Goal: Entertainment & Leisure: Consume media (video, audio)

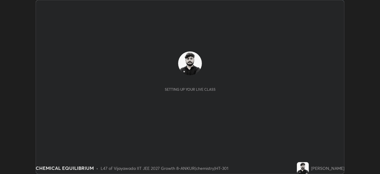
scroll to position [174, 379]
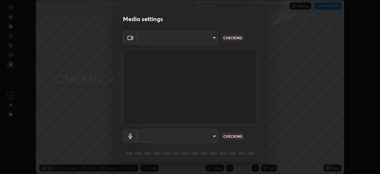
type input "aed39917a1c54585939b0139697987aa370fbf94ea1a7af73c45f548e1f1cce2"
type input "default"
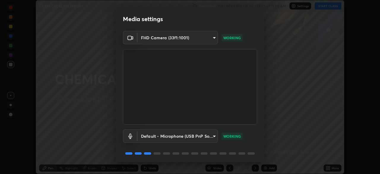
click at [170, 108] on video at bounding box center [190, 86] width 134 height 75
click at [150, 115] on video at bounding box center [190, 86] width 134 height 75
click at [153, 115] on video at bounding box center [190, 86] width 134 height 75
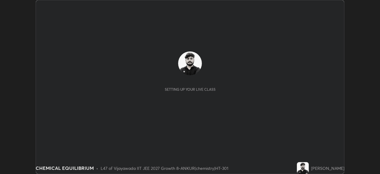
scroll to position [174, 379]
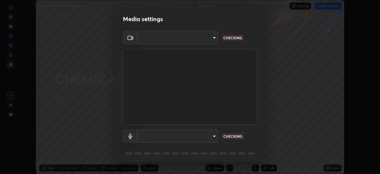
type input "aed39917a1c54585939b0139697987aa370fbf94ea1a7af73c45f548e1f1cce2"
type input "default"
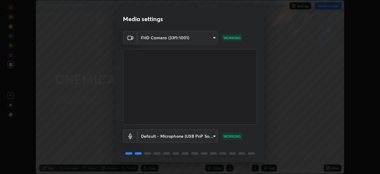
scroll to position [21, 0]
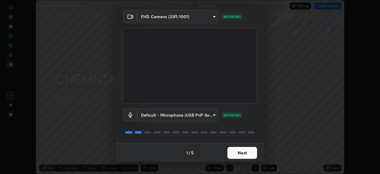
click at [235, 155] on button "Next" at bounding box center [242, 153] width 30 height 12
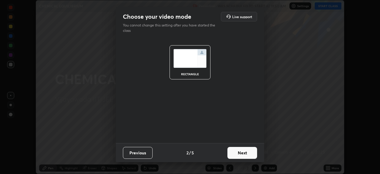
scroll to position [0, 0]
click at [239, 155] on button "Next" at bounding box center [242, 153] width 30 height 12
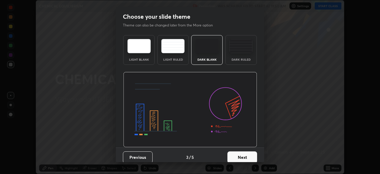
scroll to position [4, 0]
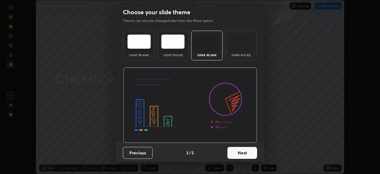
click at [239, 155] on button "Next" at bounding box center [242, 153] width 30 height 12
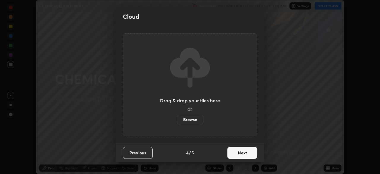
scroll to position [0, 0]
click at [239, 154] on button "Next" at bounding box center [242, 153] width 30 height 12
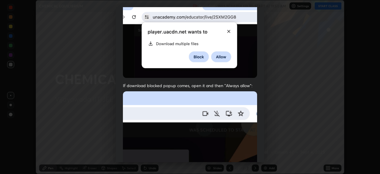
scroll to position [142, 0]
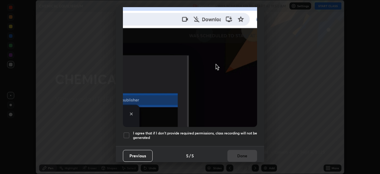
click at [127, 133] on div at bounding box center [126, 134] width 7 height 7
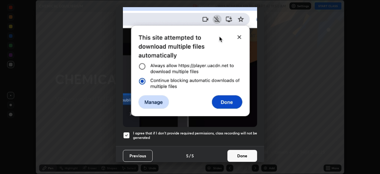
click at [230, 154] on button "Done" at bounding box center [242, 156] width 30 height 12
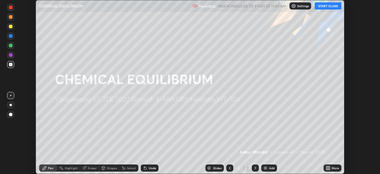
click at [325, 7] on button "START CLASS" at bounding box center [328, 5] width 27 height 7
